Goal: Find specific page/section: Find specific page/section

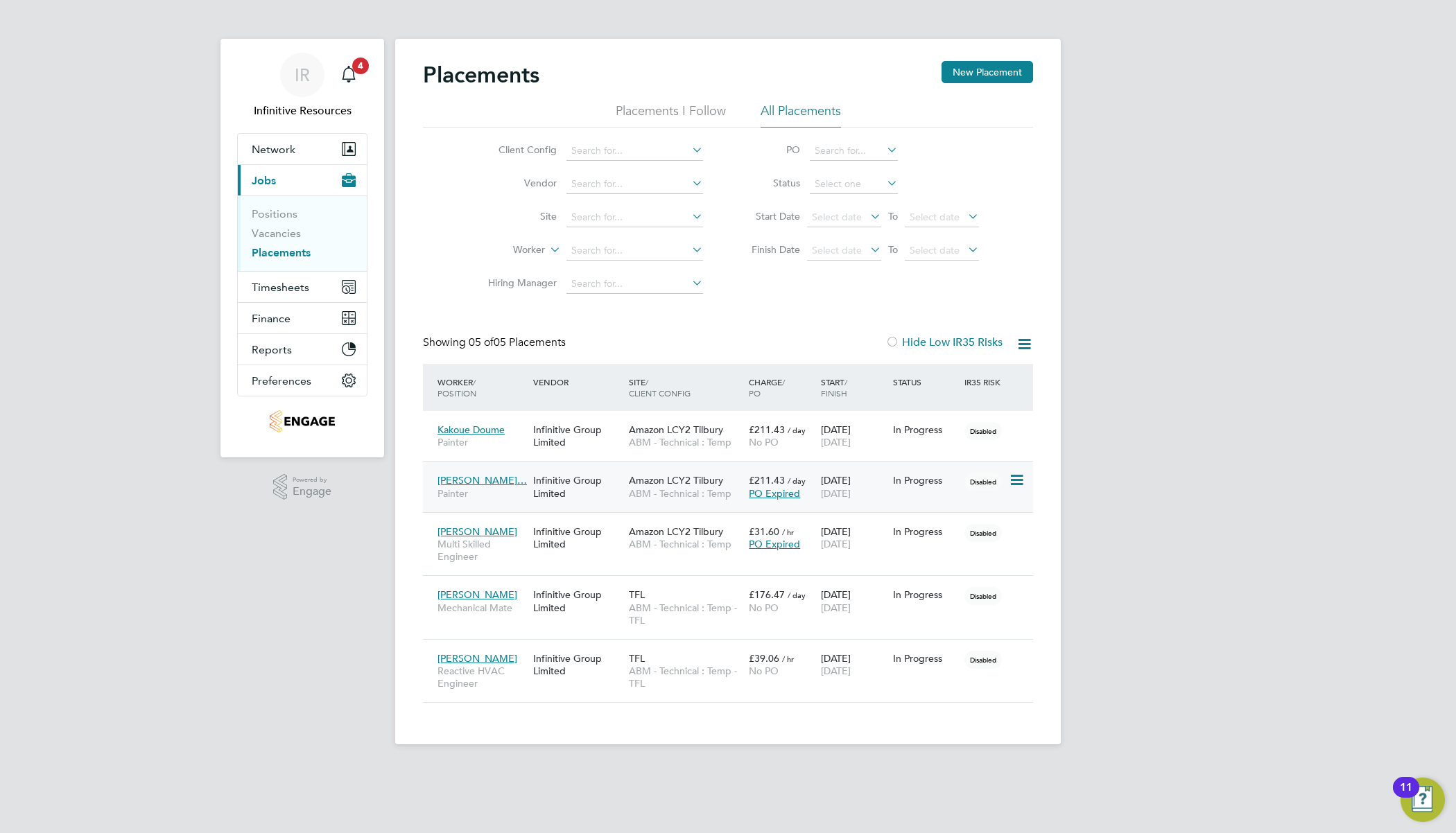
click at [614, 492] on div "Infinitive Group Limited" at bounding box center [578, 486] width 96 height 39
click at [579, 661] on div "Infinitive Group Limited" at bounding box center [578, 665] width 96 height 39
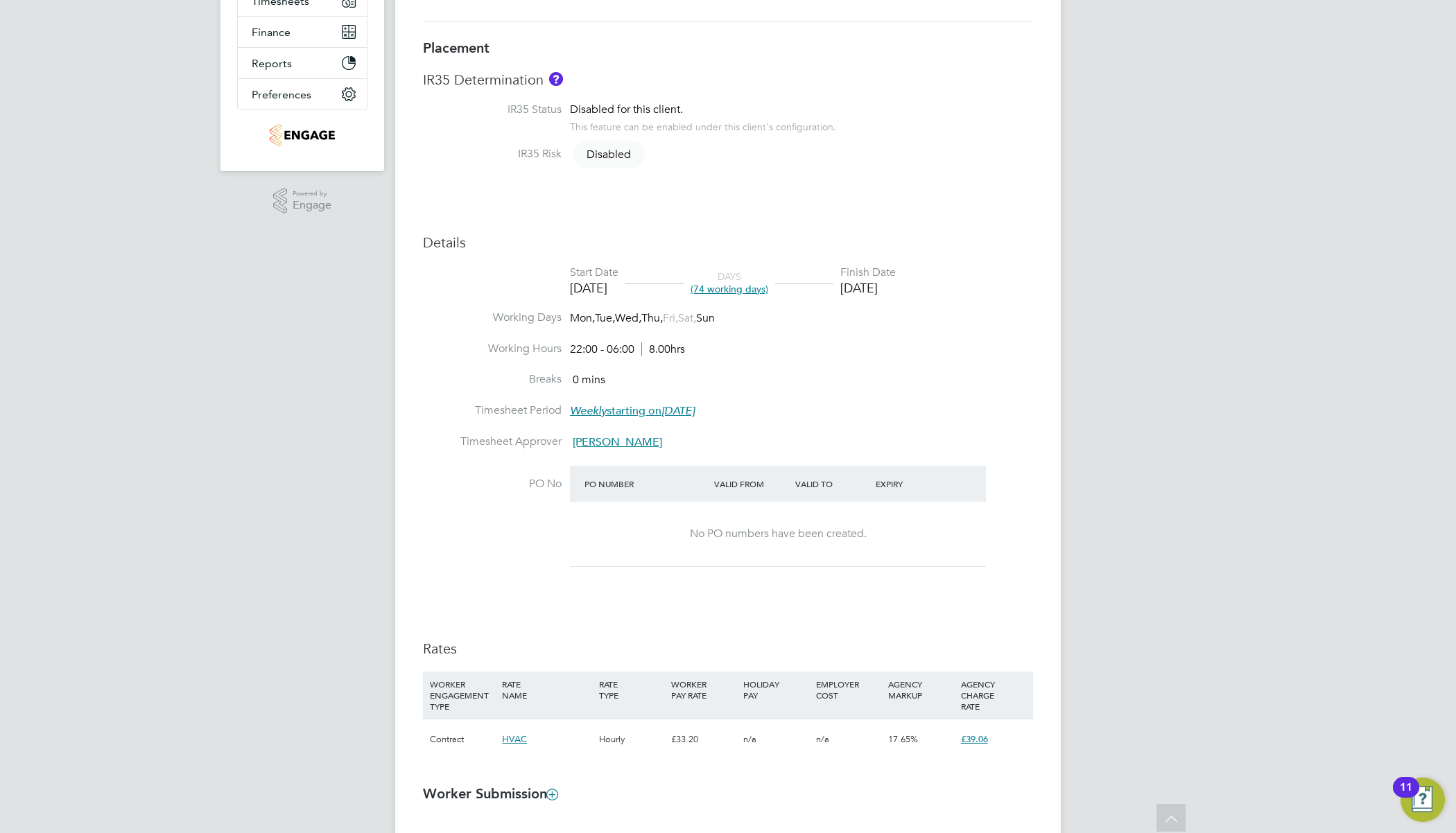
scroll to position [521, 0]
